Goal: Navigation & Orientation: Understand site structure

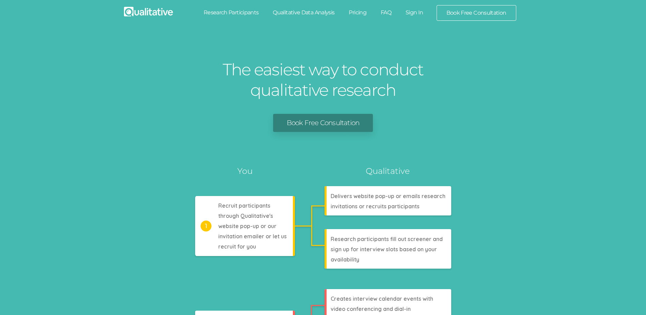
click at [415, 10] on link "Sign In" at bounding box center [415, 12] width 32 height 15
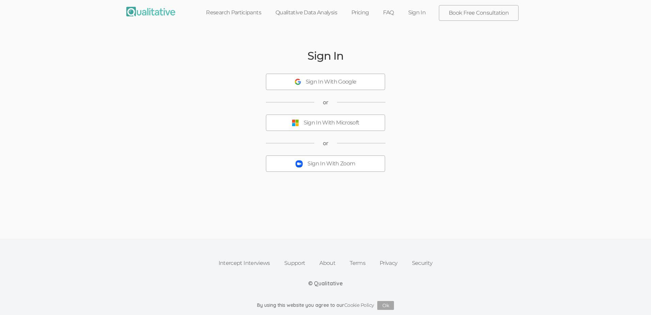
click at [329, 167] on div "Sign In With Zoom" at bounding box center [332, 164] width 48 height 8
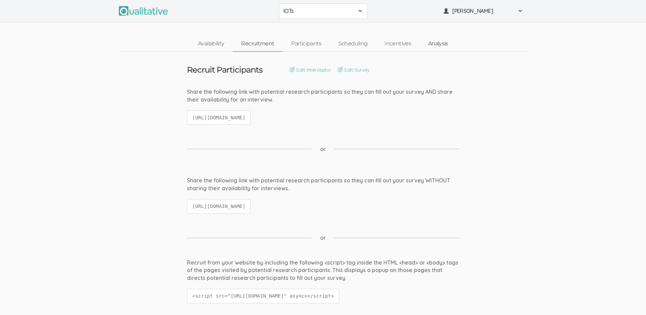
click at [437, 45] on link "Analysis" at bounding box center [438, 43] width 37 height 15
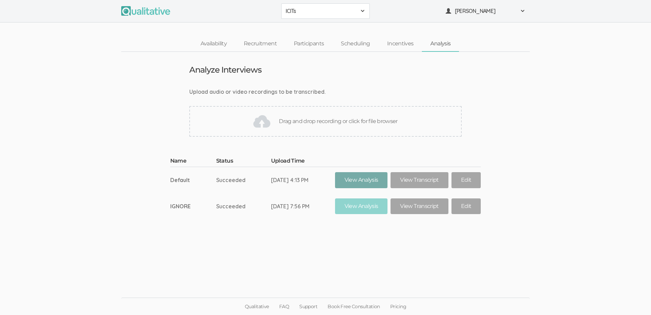
click at [358, 179] on link "View Analysis" at bounding box center [361, 180] width 53 height 16
click at [370, 183] on link "View Analysis" at bounding box center [361, 180] width 53 height 16
click at [413, 181] on link "View Transcript" at bounding box center [420, 180] width 58 height 16
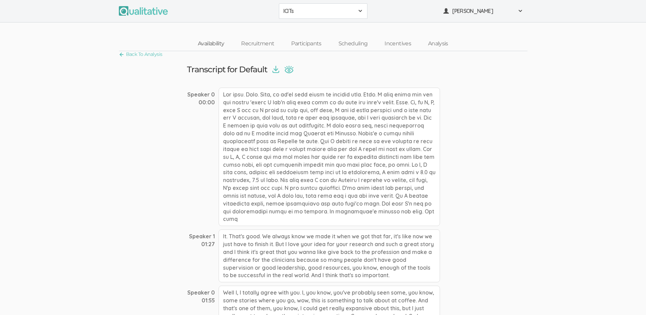
click at [212, 44] on link "Availability" at bounding box center [210, 43] width 43 height 15
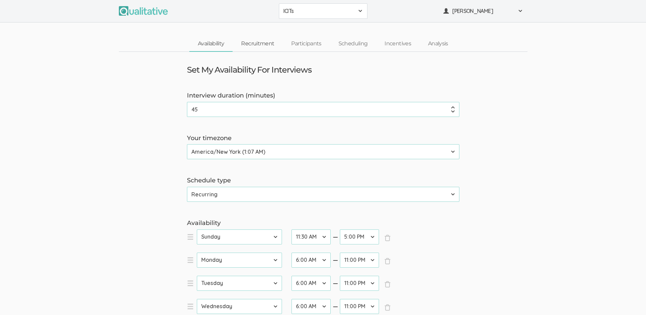
click at [252, 45] on link "Recruitment" at bounding box center [258, 43] width 50 height 15
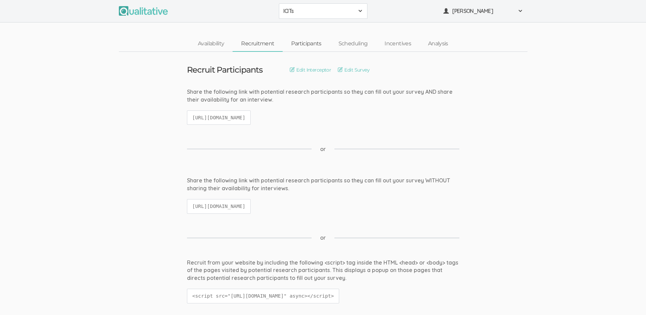
click at [306, 43] on link "Participants" at bounding box center [306, 43] width 47 height 15
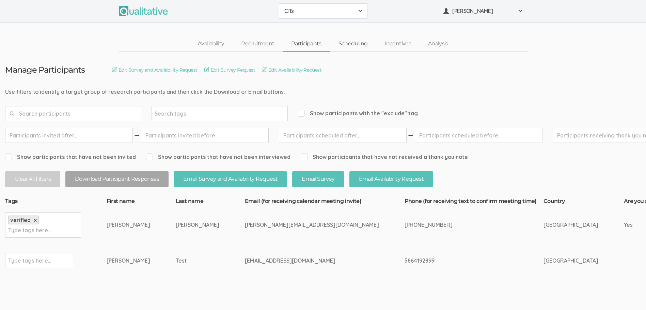
click at [353, 49] on link "Scheduling" at bounding box center [353, 43] width 46 height 15
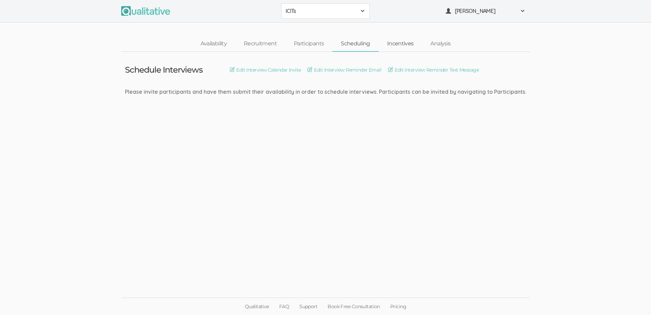
click at [403, 44] on link "Incentives" at bounding box center [401, 43] width 44 height 15
